Goal: Information Seeking & Learning: Learn about a topic

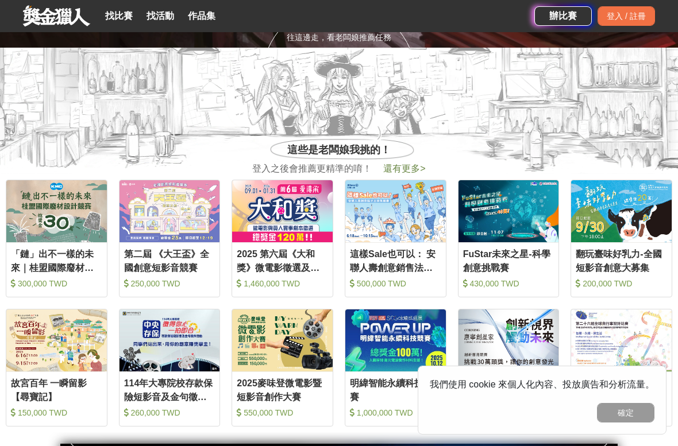
scroll to position [398, 0]
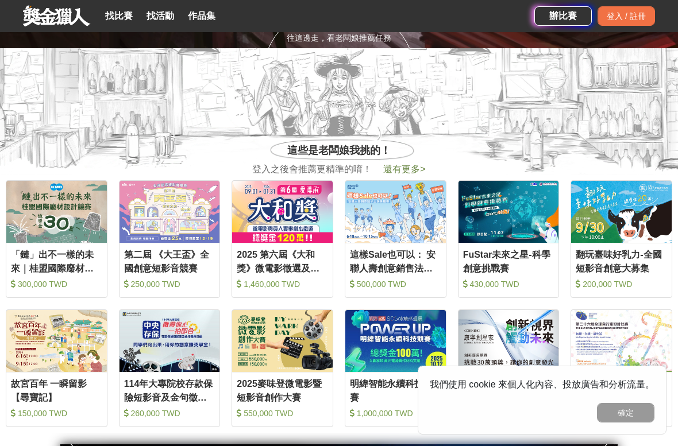
click at [122, 21] on link "找比賽" at bounding box center [119, 16] width 37 height 16
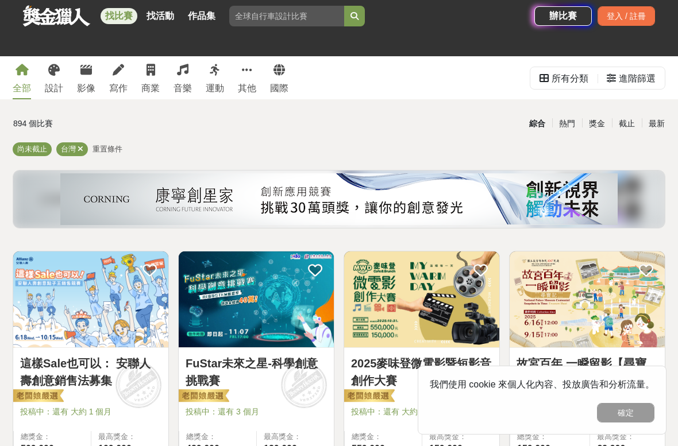
click at [59, 78] on link "設計" at bounding box center [54, 77] width 18 height 43
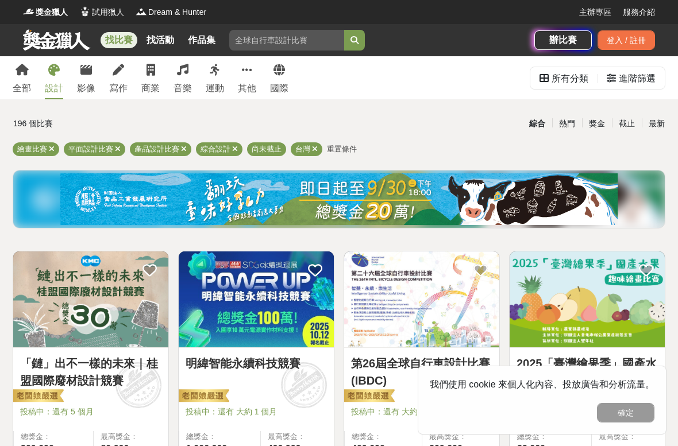
click at [299, 39] on input "search" at bounding box center [286, 40] width 115 height 21
type input "書法"
click at [354, 40] on button "submit" at bounding box center [354, 40] width 21 height 21
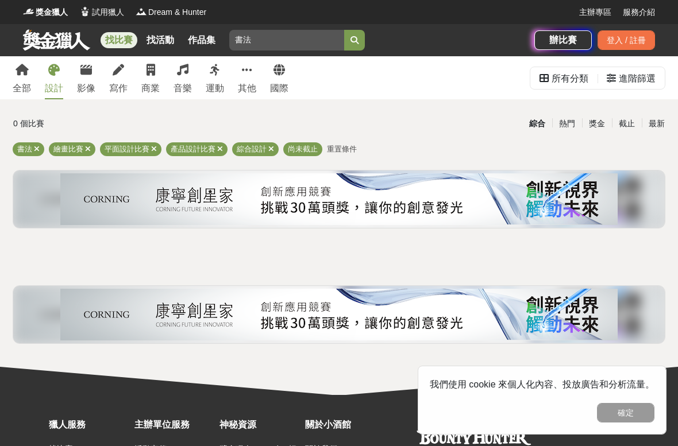
click at [354, 40] on button "submit" at bounding box center [354, 40] width 21 height 21
click at [354, 38] on icon "submit" at bounding box center [354, 40] width 8 height 8
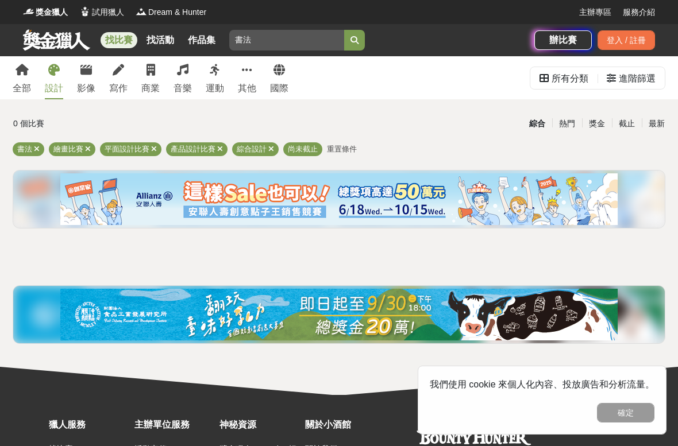
click at [123, 45] on link "找比賽" at bounding box center [119, 40] width 37 height 16
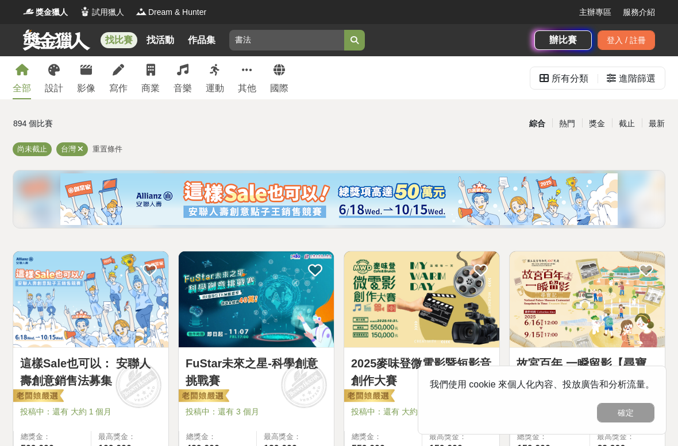
click at [145, 83] on div "商業" at bounding box center [150, 89] width 18 height 14
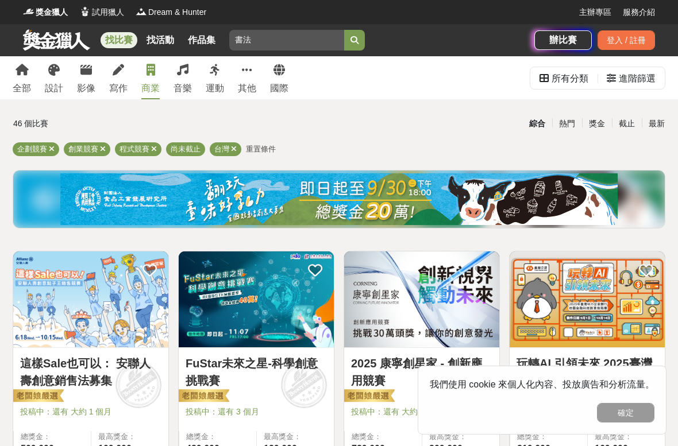
click at [62, 68] on link "設計" at bounding box center [54, 77] width 18 height 43
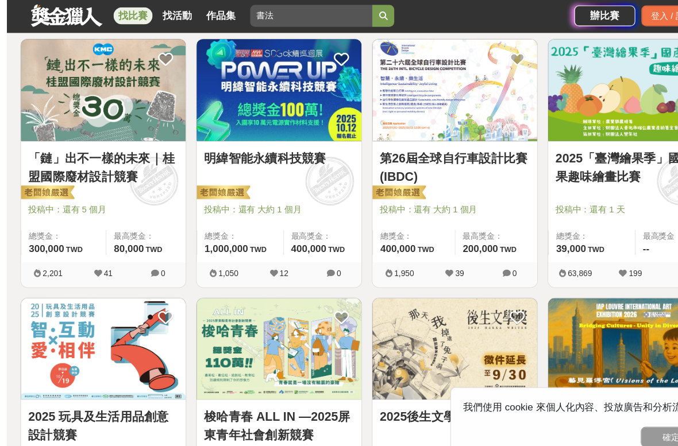
scroll to position [213, 0]
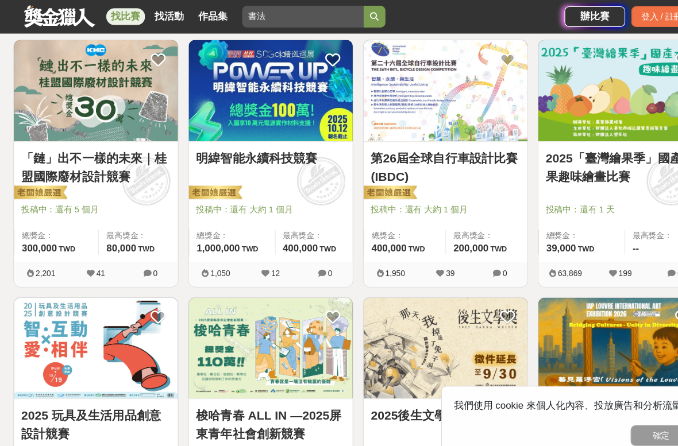
click at [152, 144] on link "「鏈」出不一樣的未來｜桂盟國際廢材設計競賽" at bounding box center [90, 159] width 141 height 34
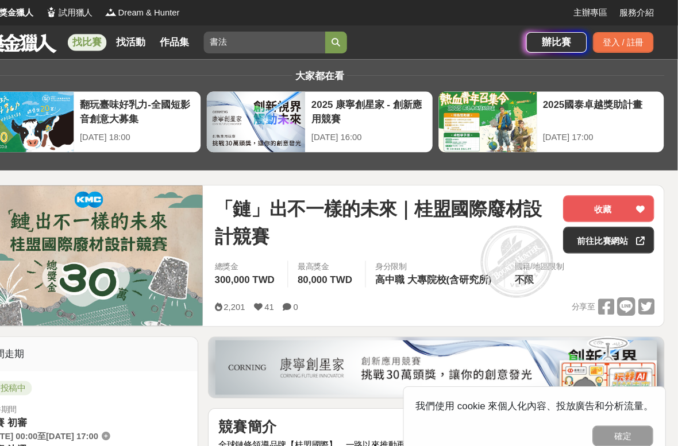
click at [415, 2] on div "獎金獵人 試用獵人 Dream & Hunter" at bounding box center [301, 12] width 556 height 24
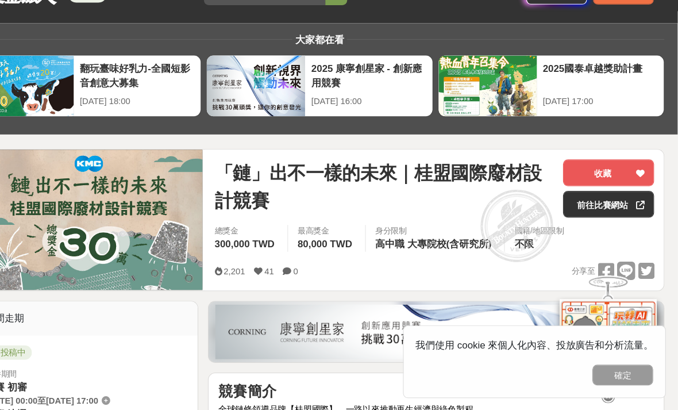
scroll to position [13, 0]
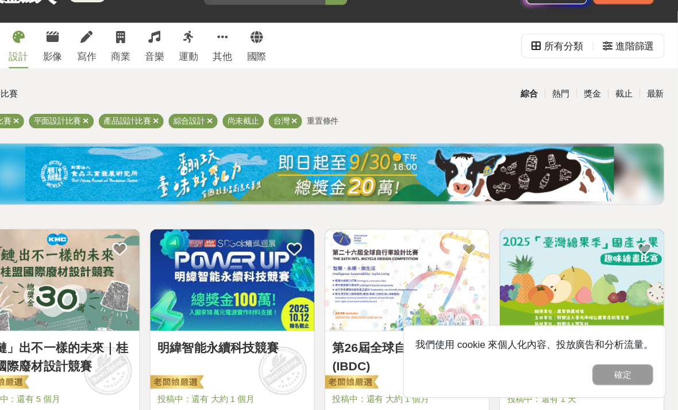
scroll to position [209, 0]
